Goal: Information Seeking & Learning: Learn about a topic

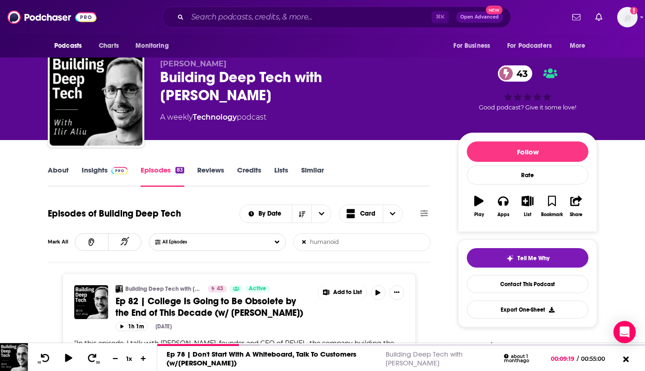
scroll to position [21, 0]
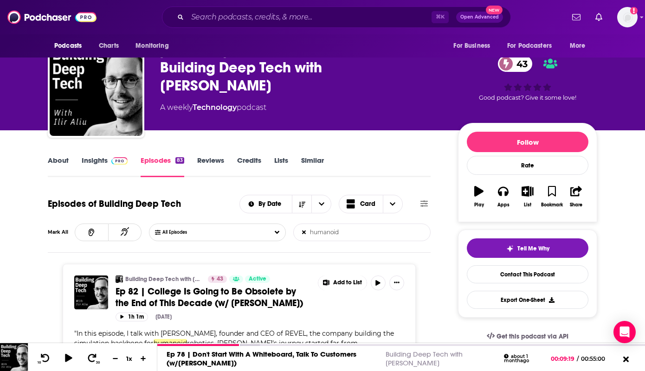
click at [86, 172] on link "Insights" at bounding box center [105, 166] width 46 height 21
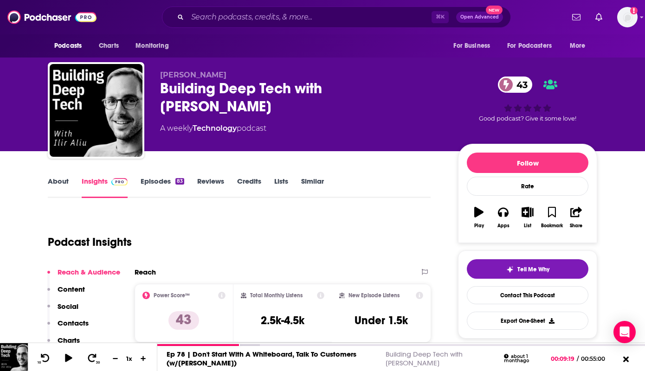
click at [163, 183] on link "Episodes 83" at bounding box center [163, 187] width 44 height 21
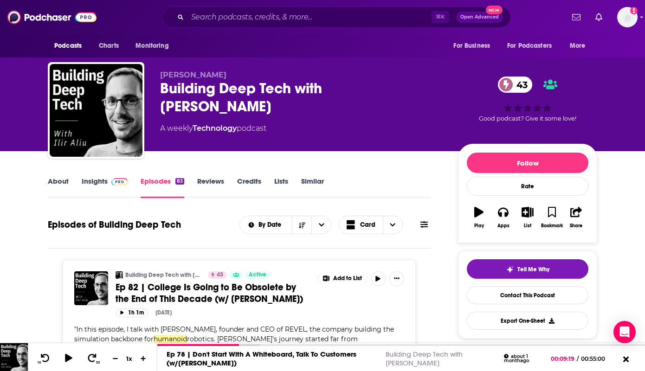
scroll to position [96, 0]
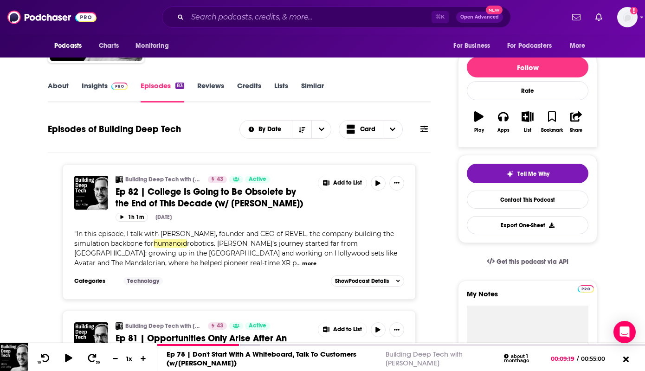
click at [419, 126] on button at bounding box center [423, 129] width 13 height 10
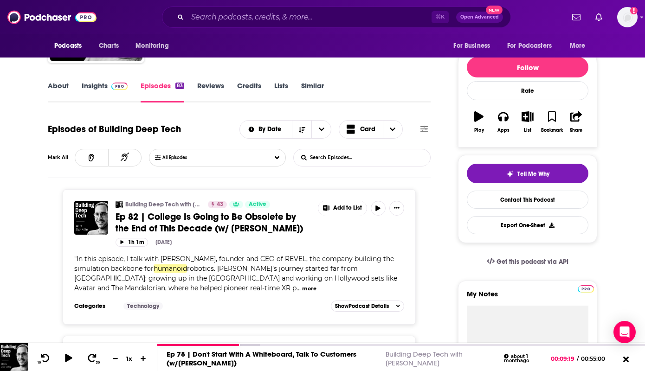
click at [336, 161] on input "List Search Input" at bounding box center [342, 157] width 97 height 17
click at [302, 290] on button "more" at bounding box center [309, 289] width 14 height 8
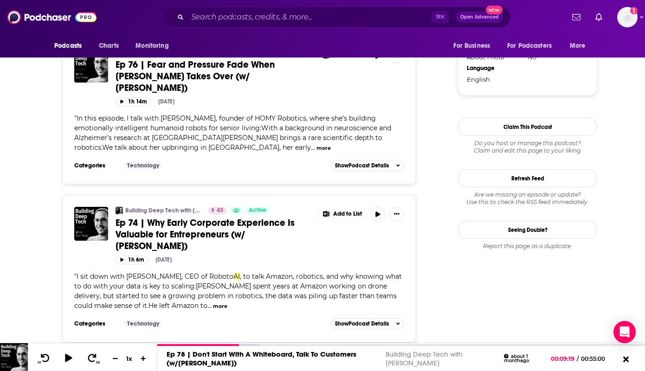
scroll to position [914, 0]
click at [316, 145] on button "more" at bounding box center [323, 149] width 14 height 8
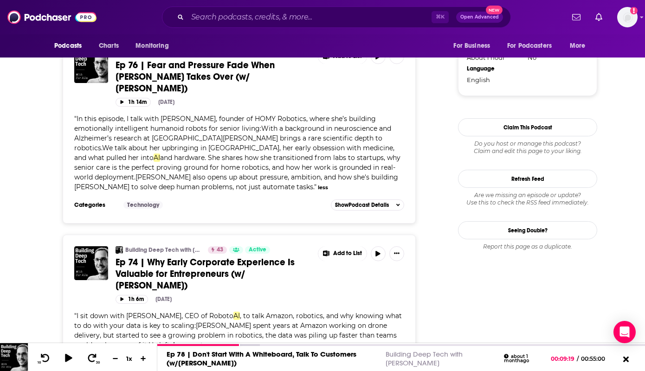
scroll to position [916, 0]
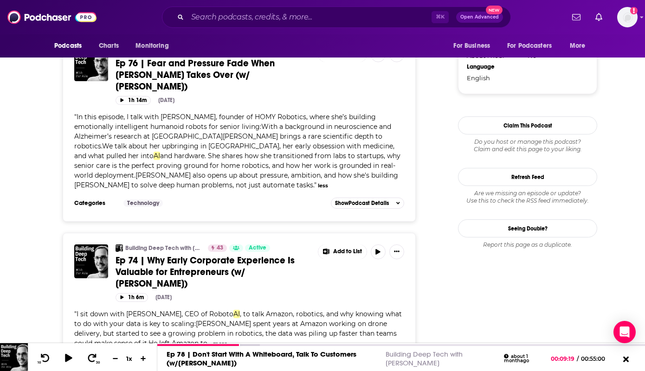
click at [227, 340] on button "more" at bounding box center [220, 344] width 14 height 8
click at [402, 310] on span ", to talk Amazon, robotics, and why knowing what to do with your data is key to…" at bounding box center [237, 329] width 327 height 38
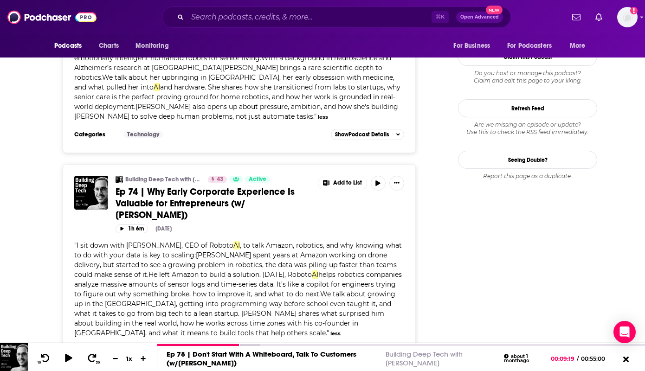
scroll to position [1115, 0]
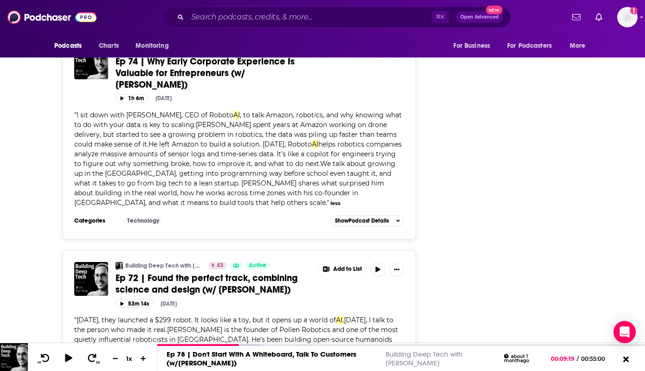
click at [174, 346] on button "more" at bounding box center [181, 350] width 14 height 8
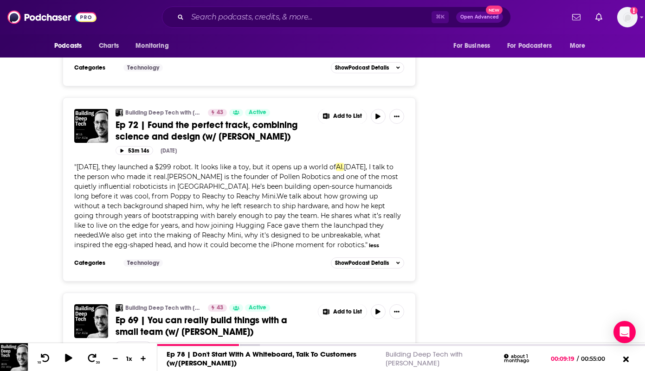
scroll to position [0, 0]
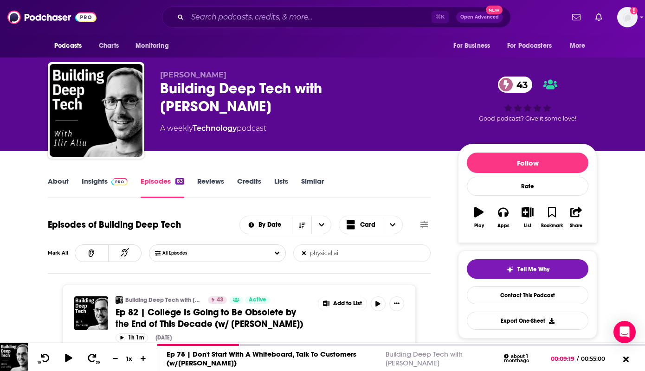
click at [371, 259] on input "physical ai" at bounding box center [342, 253] width 97 height 17
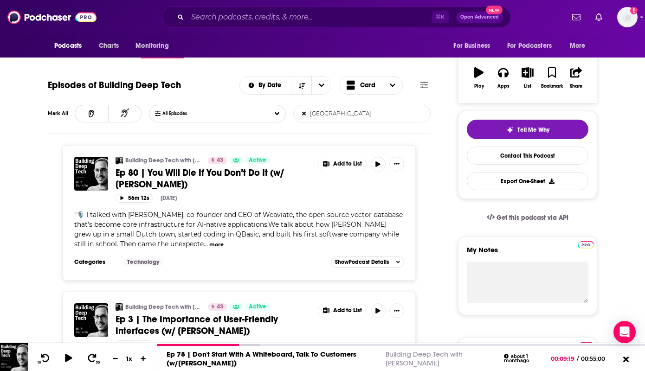
scroll to position [93, 0]
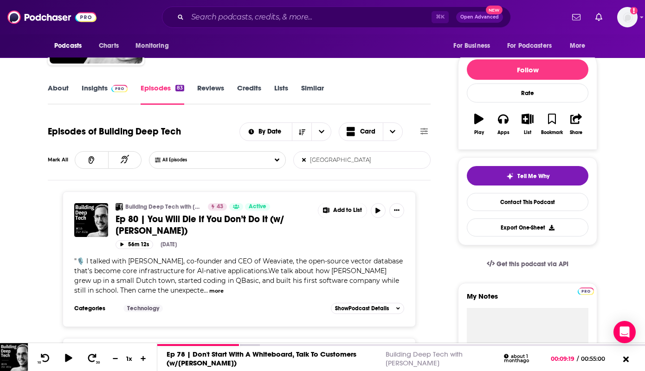
click at [352, 162] on input "[GEOGRAPHIC_DATA]" at bounding box center [342, 160] width 97 height 17
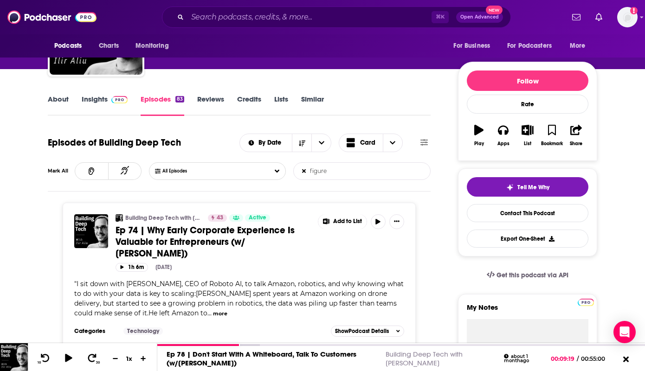
scroll to position [0, 0]
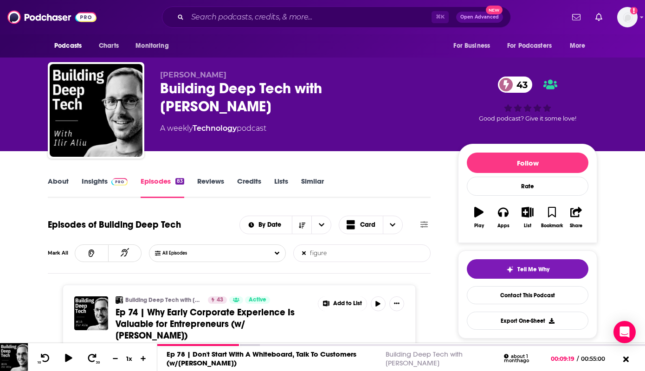
click at [339, 256] on input "figure" at bounding box center [342, 253] width 97 height 17
click at [340, 256] on input "figure" at bounding box center [342, 253] width 97 height 17
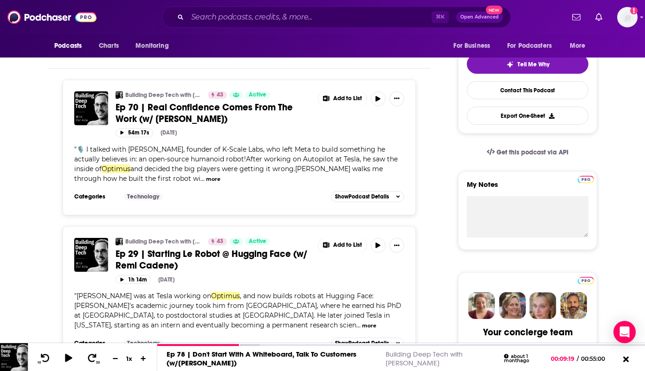
click at [318, 53] on input "optimus" at bounding box center [342, 48] width 97 height 17
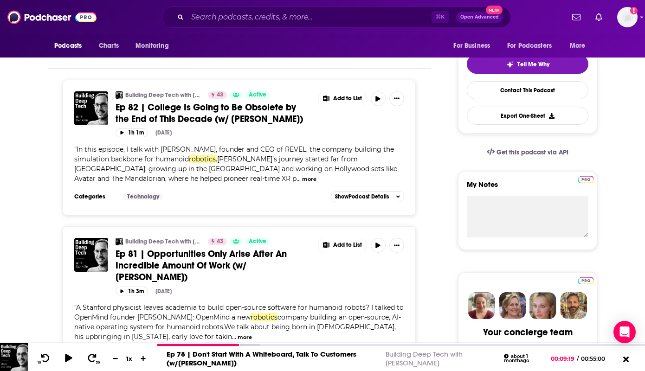
type input "agility robotics"
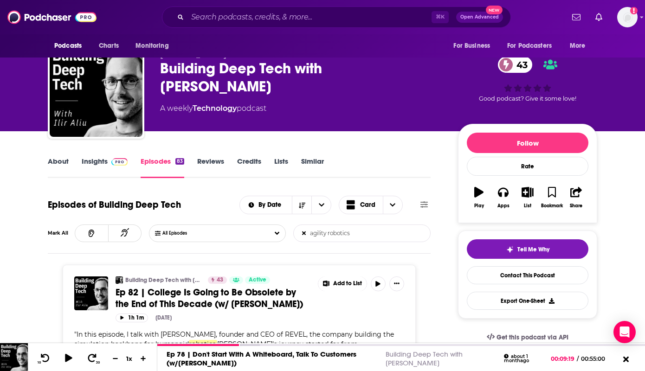
scroll to position [0, 0]
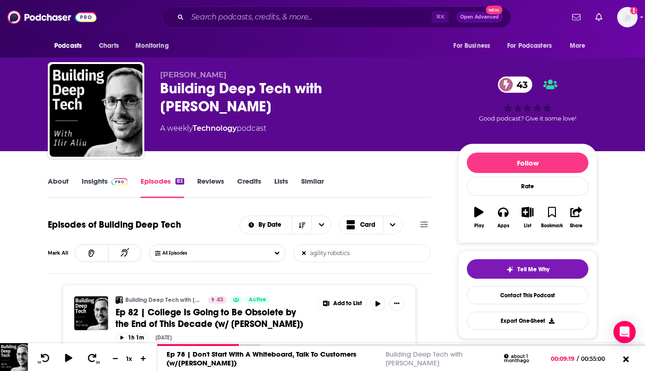
click at [51, 184] on link "About" at bounding box center [58, 187] width 21 height 21
